Goal: Information Seeking & Learning: Understand process/instructions

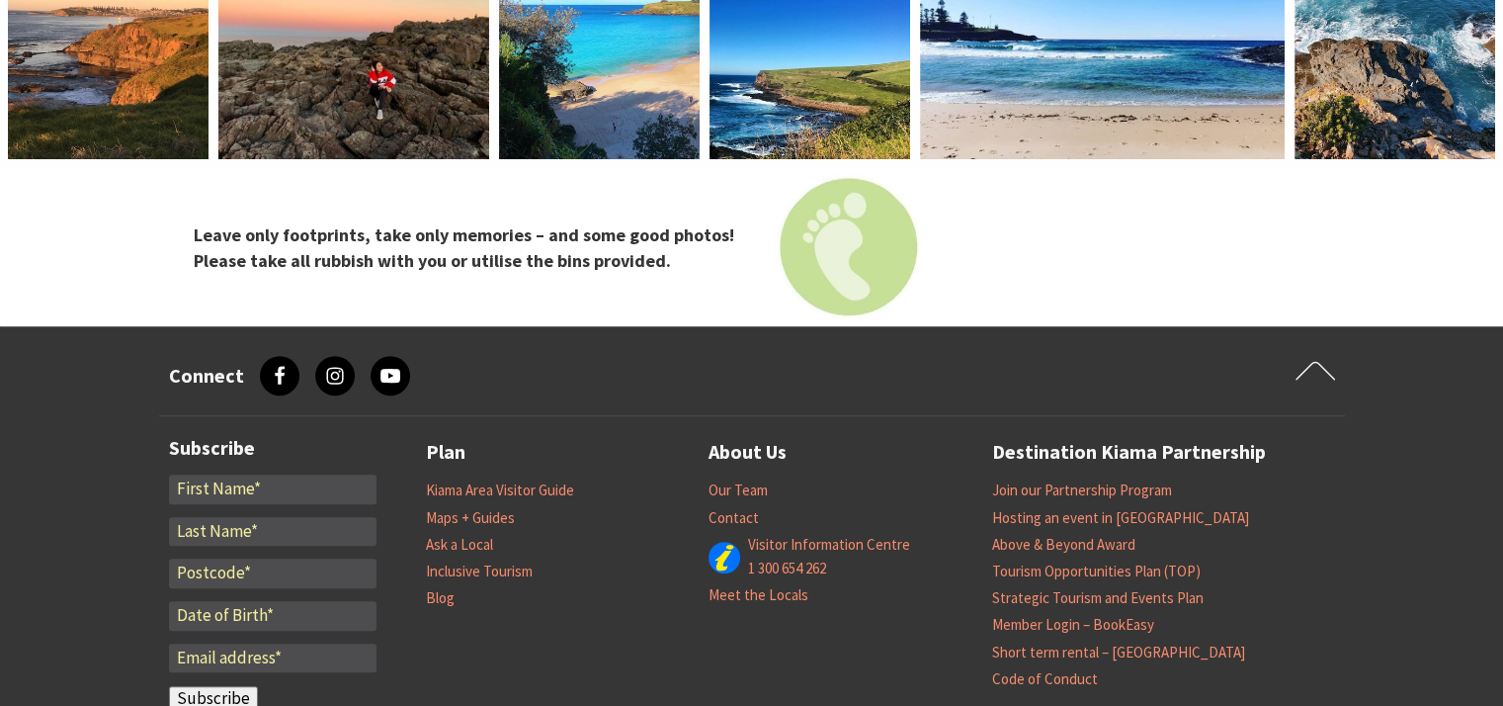
scroll to position [8242, 0]
click at [466, 507] on link "Maps + Guides" at bounding box center [470, 517] width 89 height 20
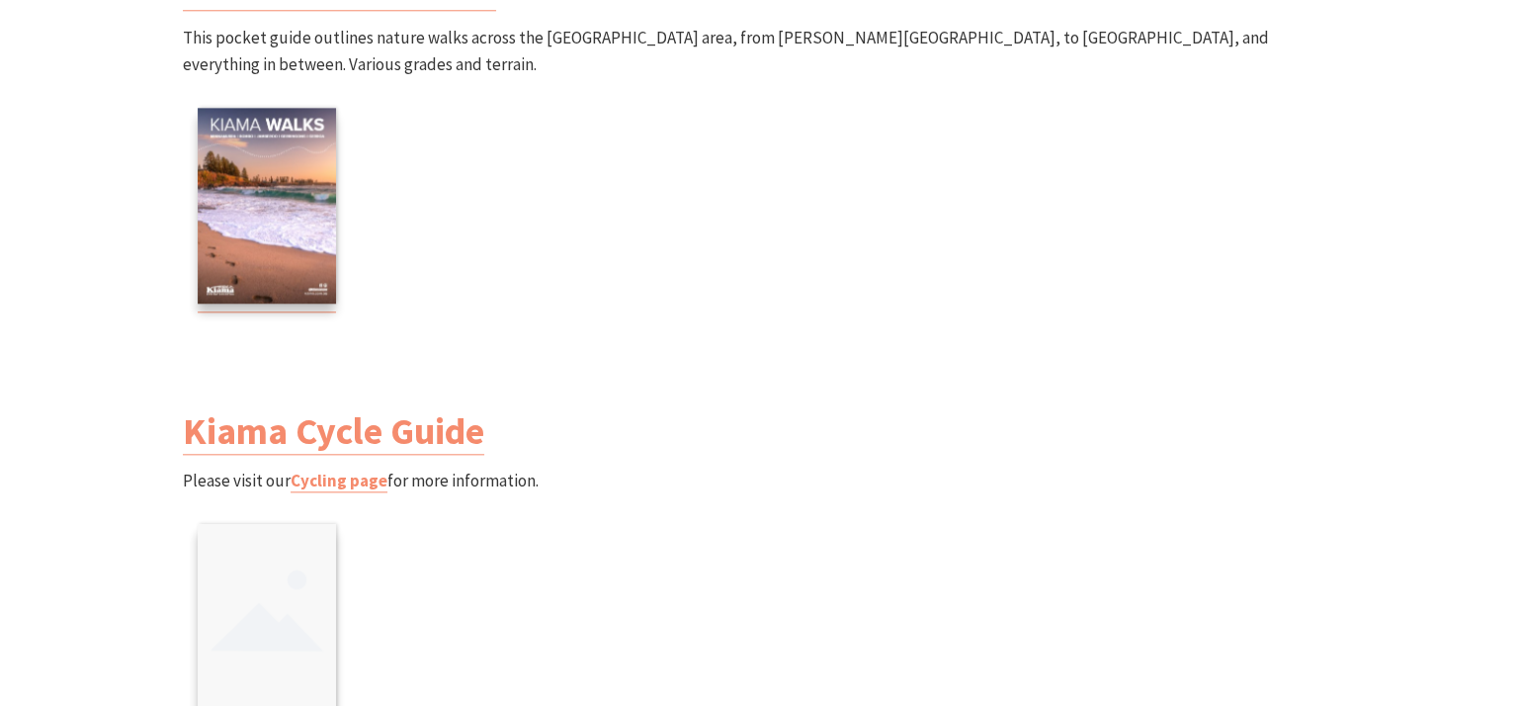
scroll to position [2042, 0]
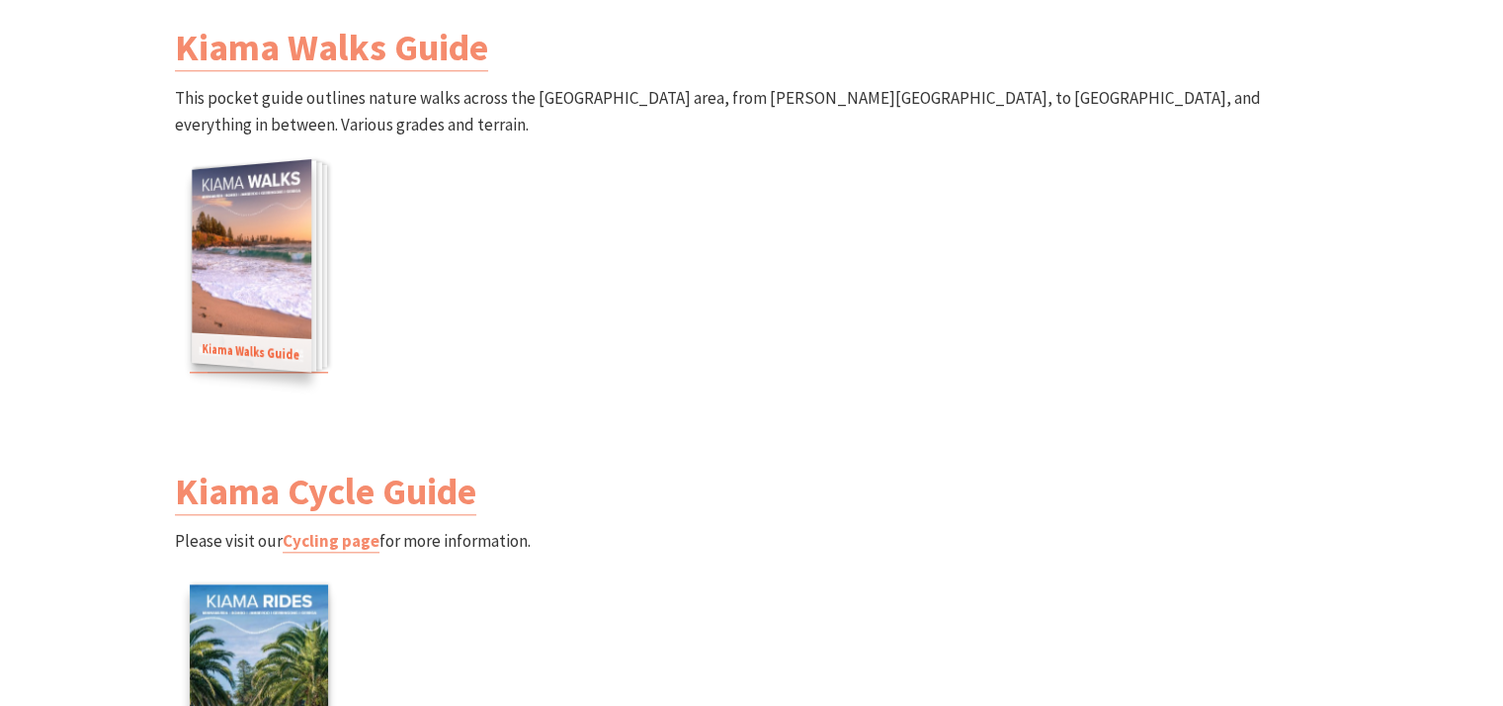
click at [255, 229] on img at bounding box center [252, 265] width 120 height 212
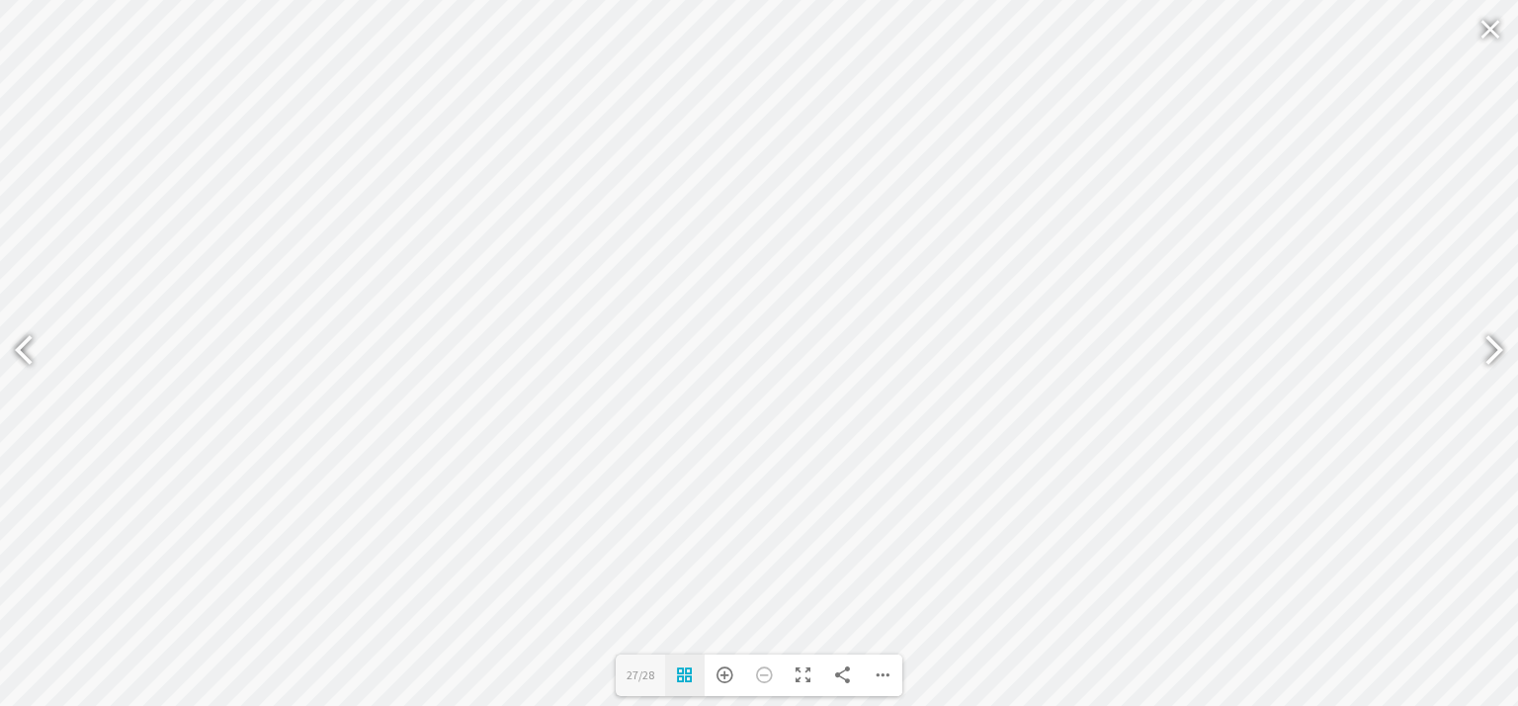
type input "28"
